Goal: Task Accomplishment & Management: Manage account settings

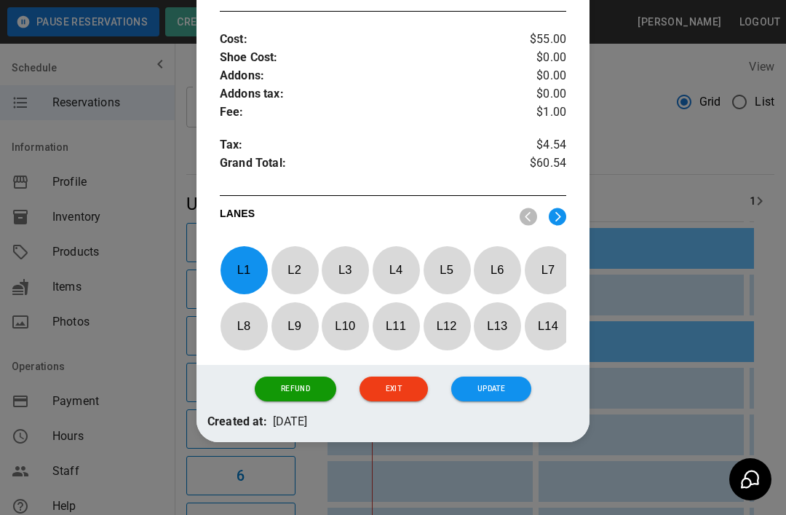
scroll to position [628, 0]
click at [302, 380] on button "Refund" at bounding box center [296, 388] width 82 height 25
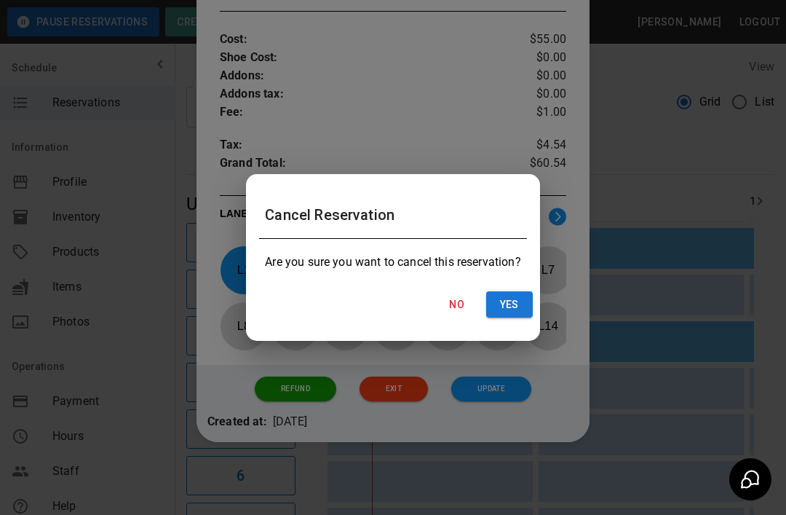
click at [503, 299] on button "Yes" at bounding box center [509, 304] width 47 height 27
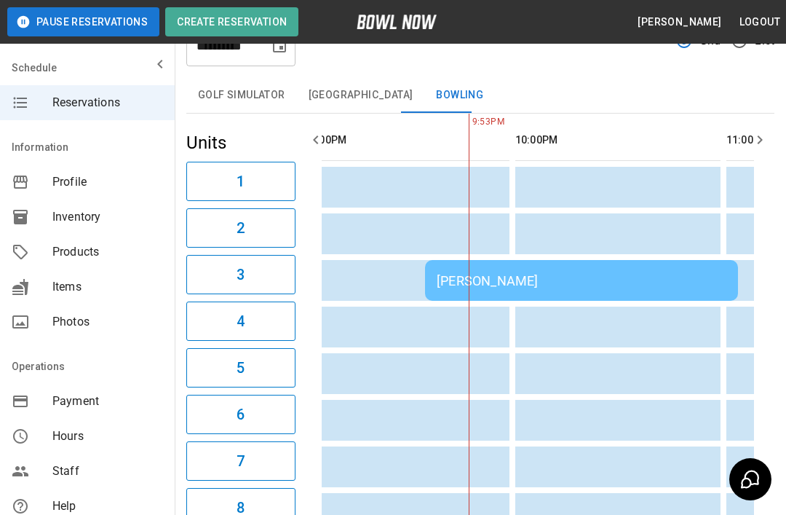
scroll to position [22, 0]
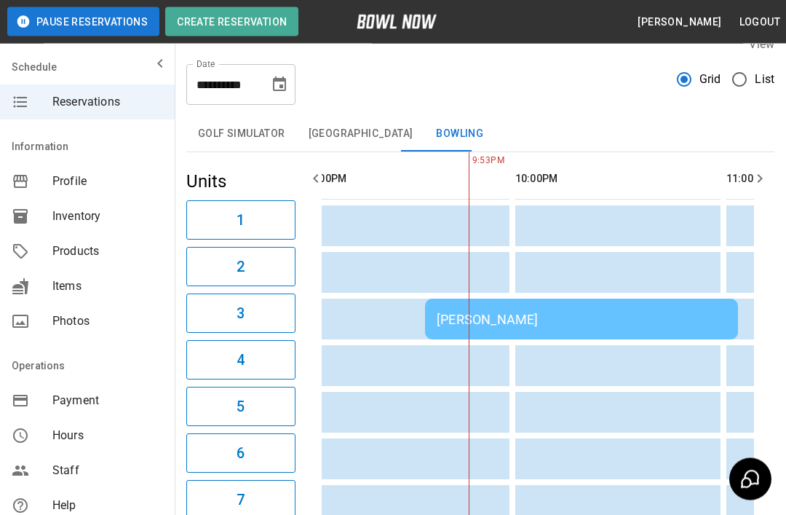
click at [568, 335] on td "Montoya Hudson" at bounding box center [581, 319] width 313 height 41
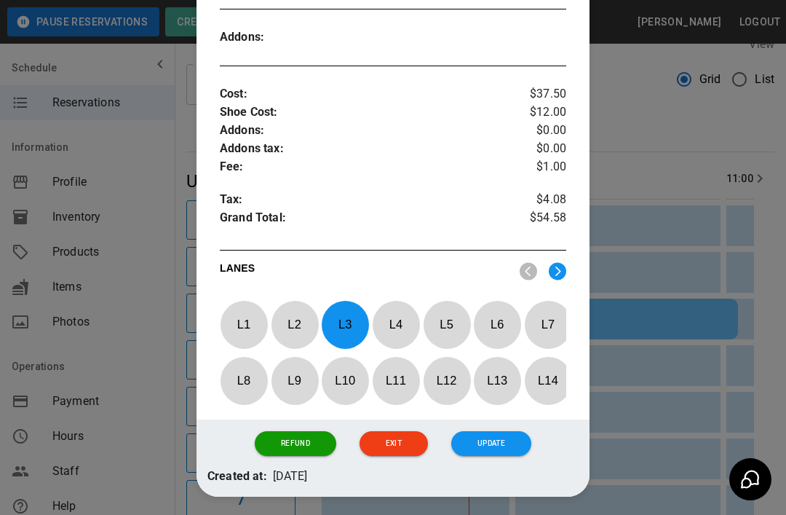
scroll to position [529, 0]
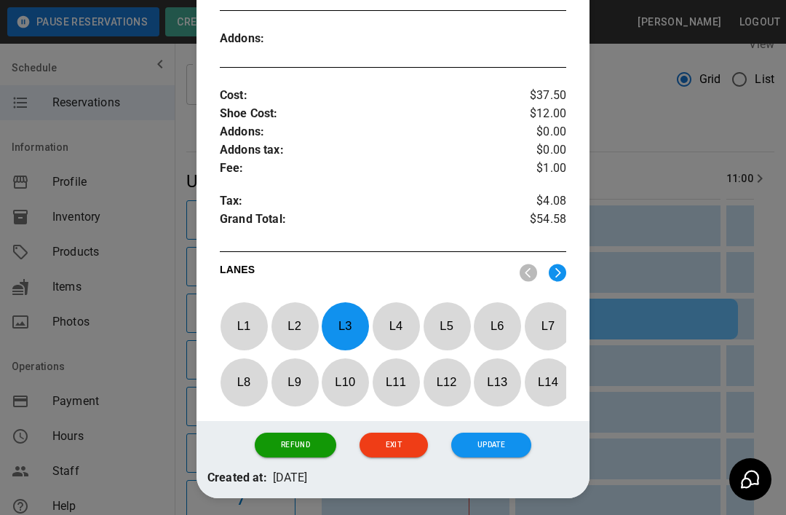
click at [677, 214] on div at bounding box center [393, 257] width 786 height 515
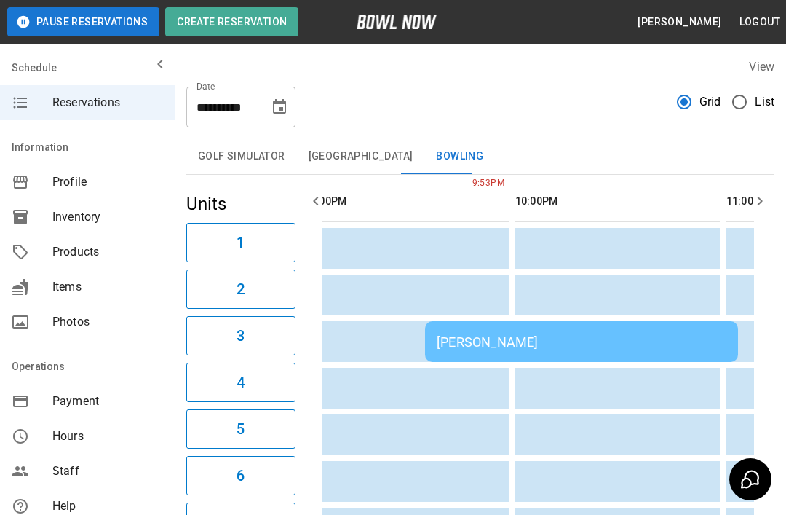
scroll to position [0, 2154]
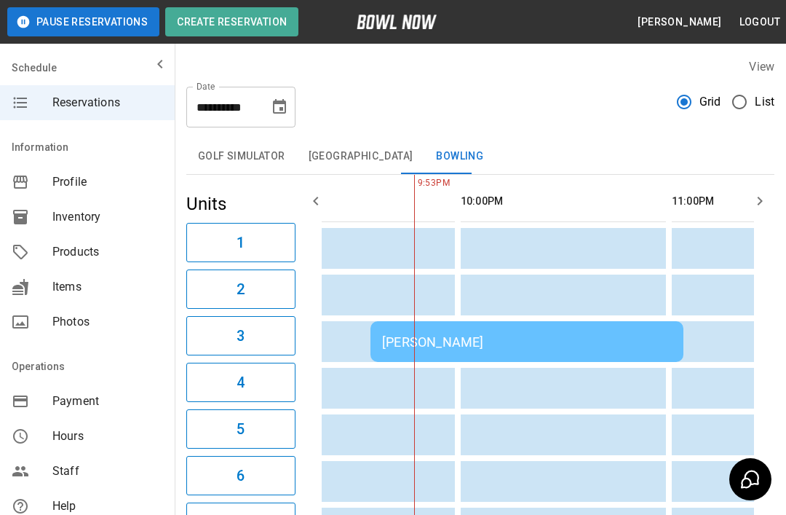
click at [621, 331] on td "Montoya Hudson" at bounding box center [527, 341] width 313 height 41
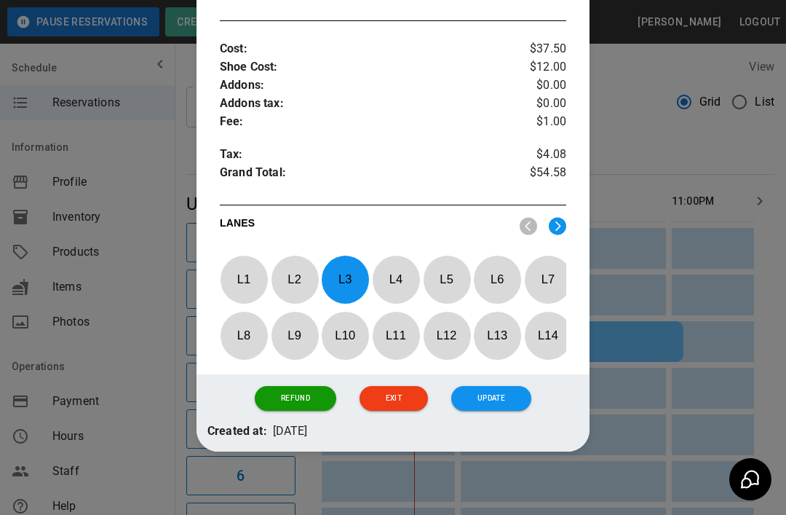
click at [304, 389] on button "Refund" at bounding box center [296, 398] width 82 height 25
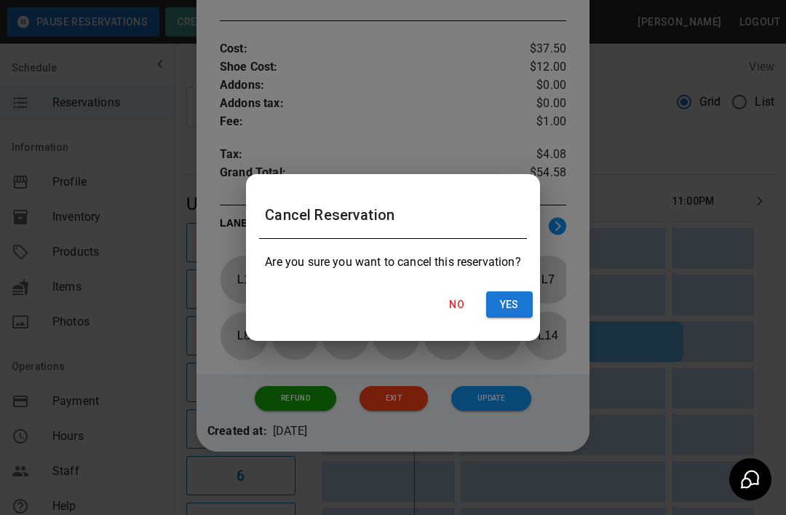
click at [511, 304] on button "Yes" at bounding box center [509, 304] width 47 height 27
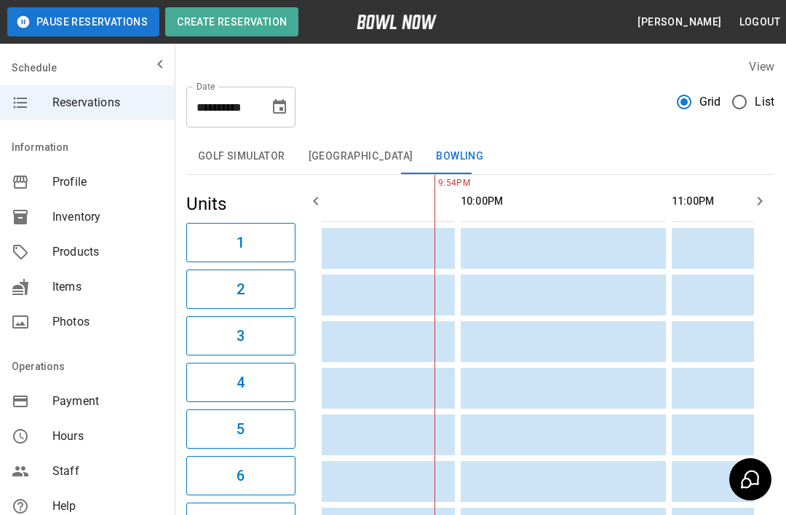
click at [706, 501] on td "sticky table" at bounding box center [712, 481] width 47 height 41
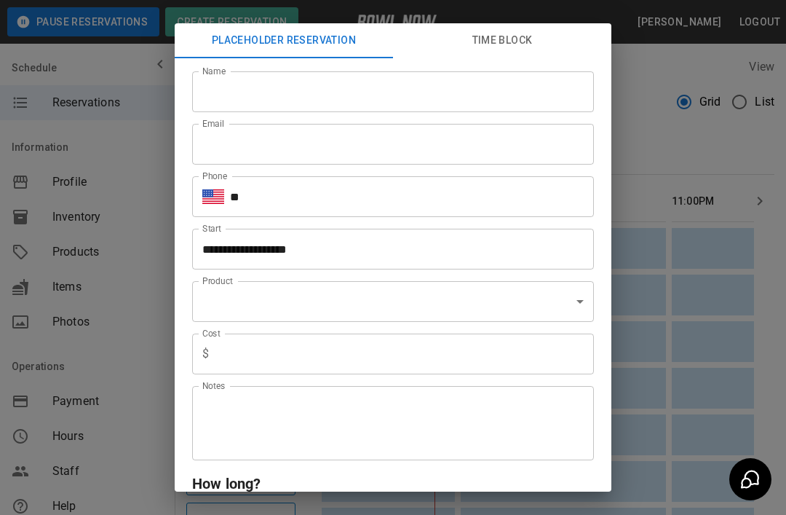
click at [664, 117] on div "**********" at bounding box center [393, 257] width 786 height 515
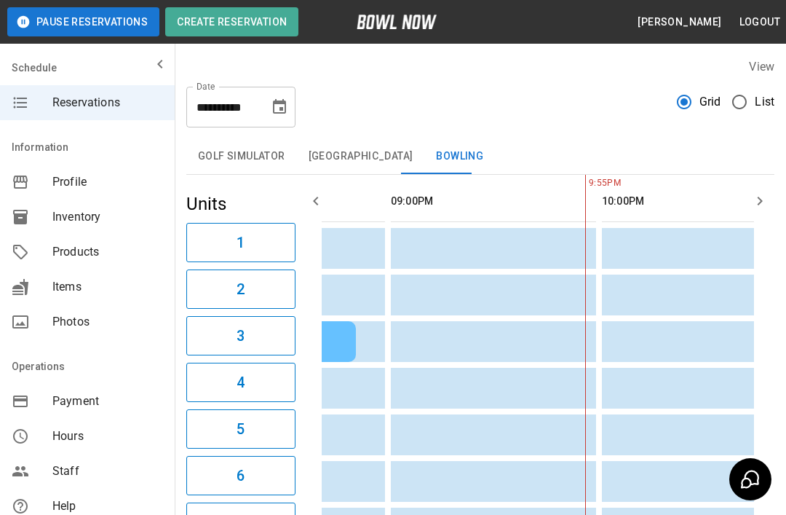
scroll to position [0, 2099]
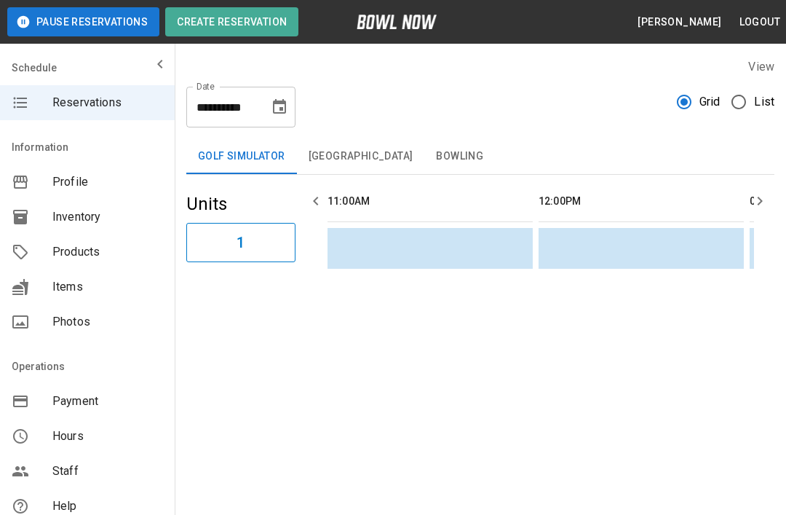
scroll to position [0, 2111]
click at [447, 150] on button "Bowling" at bounding box center [459, 156] width 71 height 35
